Goal: Find specific page/section: Find specific page/section

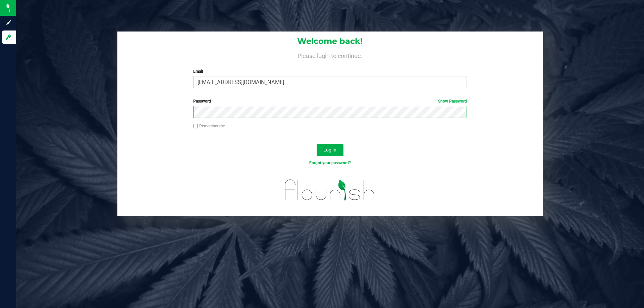
click at [317, 144] on button "Log In" at bounding box center [330, 150] width 27 height 12
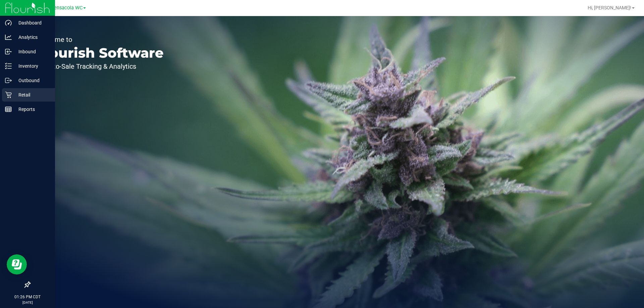
click at [2, 100] on link "Retail" at bounding box center [27, 95] width 55 height 14
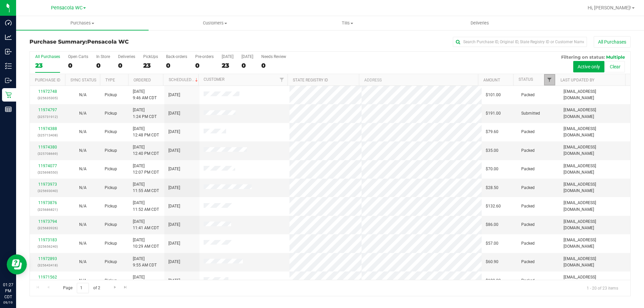
click at [552, 81] on span "Filter" at bounding box center [549, 79] width 5 height 5
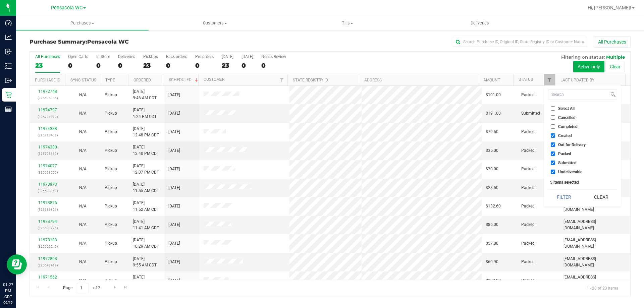
click at [561, 107] on span "Select All" at bounding box center [567, 109] width 16 height 4
click at [556, 107] on input "Select All" at bounding box center [553, 108] width 4 height 4
checkbox input "true"
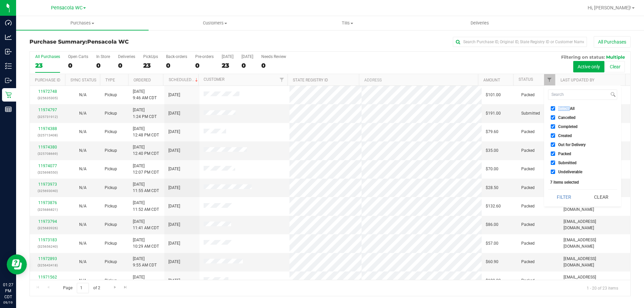
click at [561, 107] on span "Select All" at bounding box center [567, 109] width 16 height 4
click at [556, 107] on input "Select All" at bounding box center [553, 108] width 4 height 4
checkbox input "false"
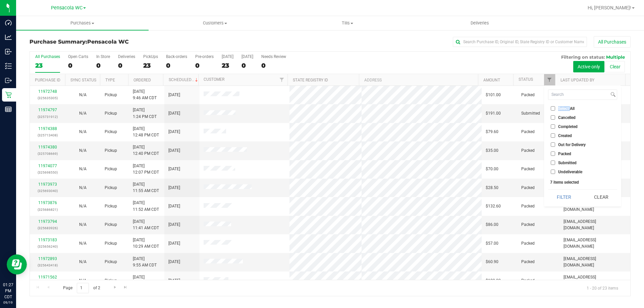
checkbox input "false"
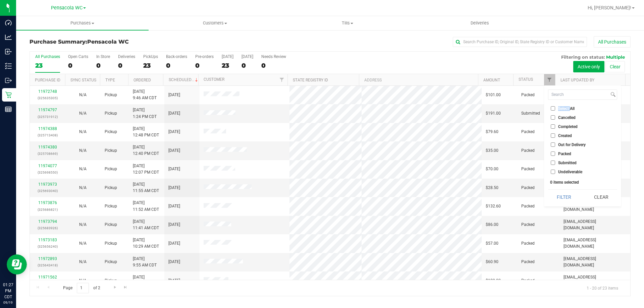
click at [553, 164] on input "Submitted" at bounding box center [553, 163] width 4 height 4
checkbox input "true"
click at [551, 190] on button "Filter" at bounding box center [564, 197] width 32 height 15
